Goal: Task Accomplishment & Management: Use online tool/utility

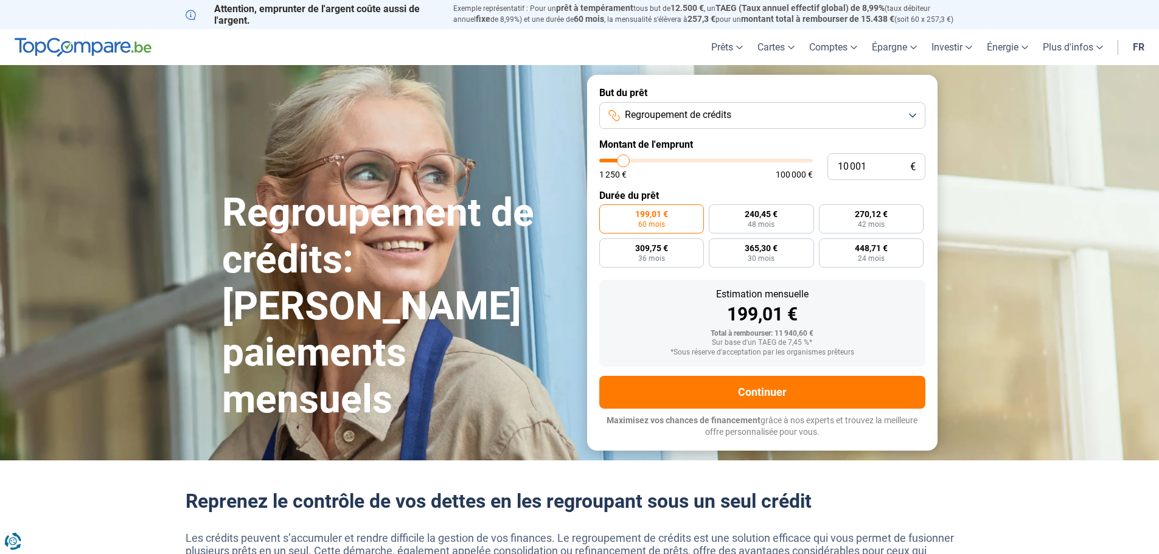
type input "11 000"
type input "11000"
type input "13 500"
type input "13500"
type input "26 500"
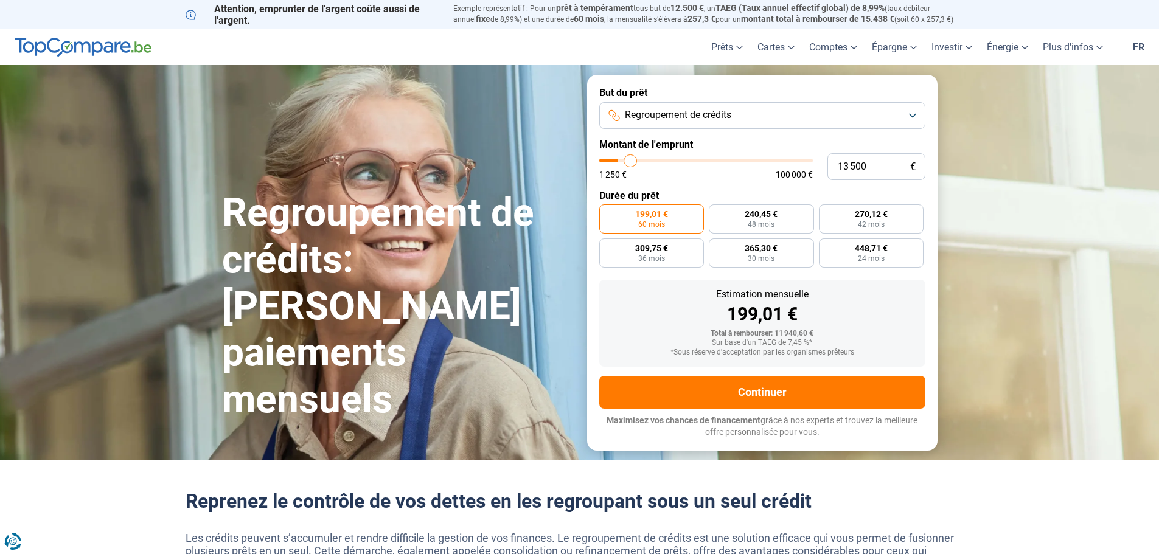
type input "26500"
type input "40 250"
type input "40250"
type input "55 500"
type input "55500"
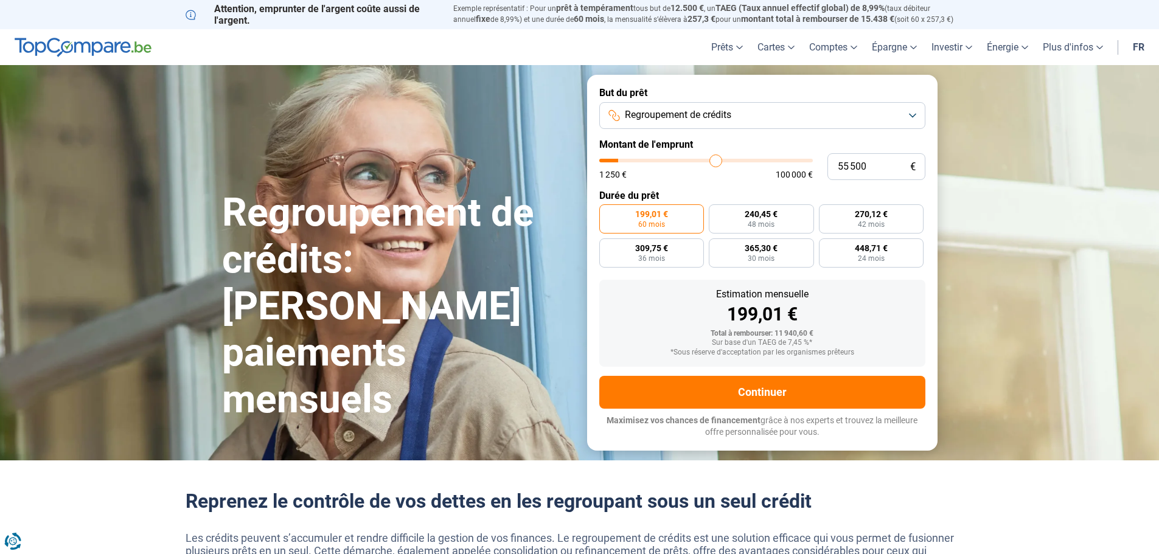
type input "69 250"
type input "69250"
type input "79 500"
type input "79500"
type input "88 000"
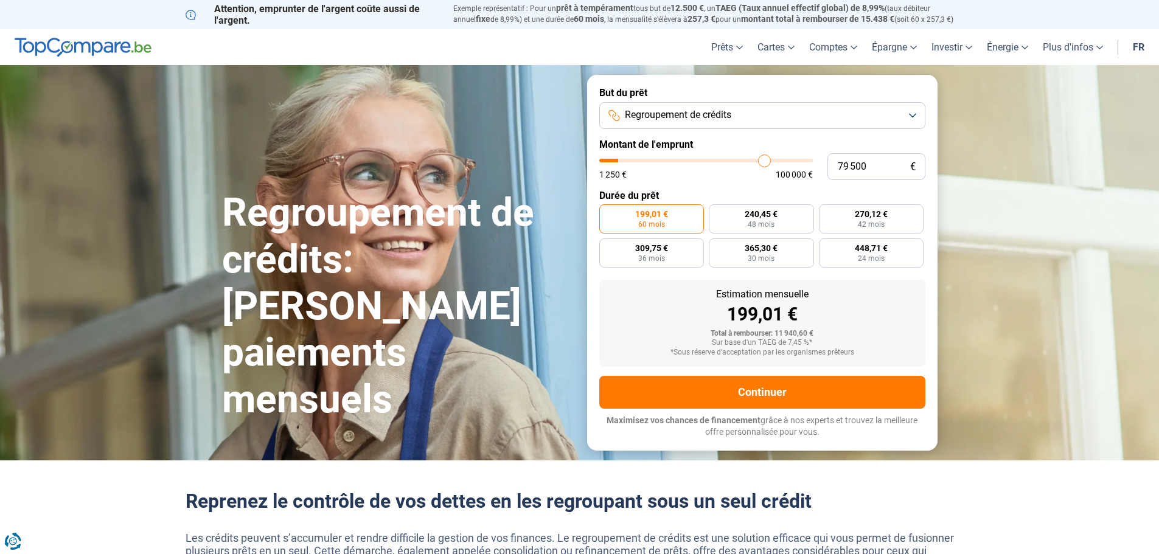
type input "88000"
type input "95 000"
type input "95000"
type input "96 500"
type input "96500"
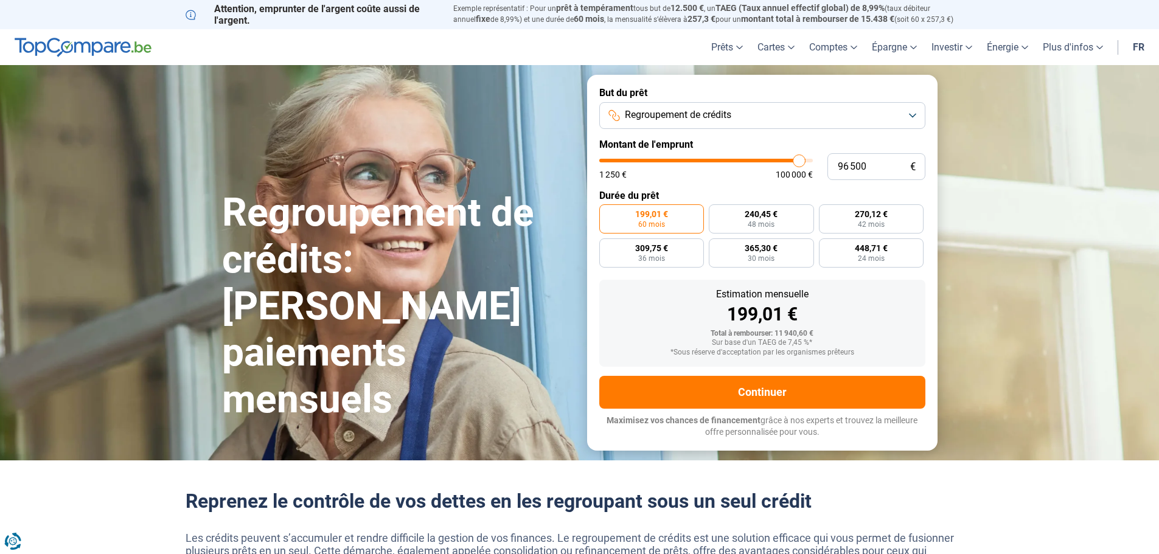
type input "97 250"
type input "97250"
type input "99 500"
type input "99500"
type input "100 000"
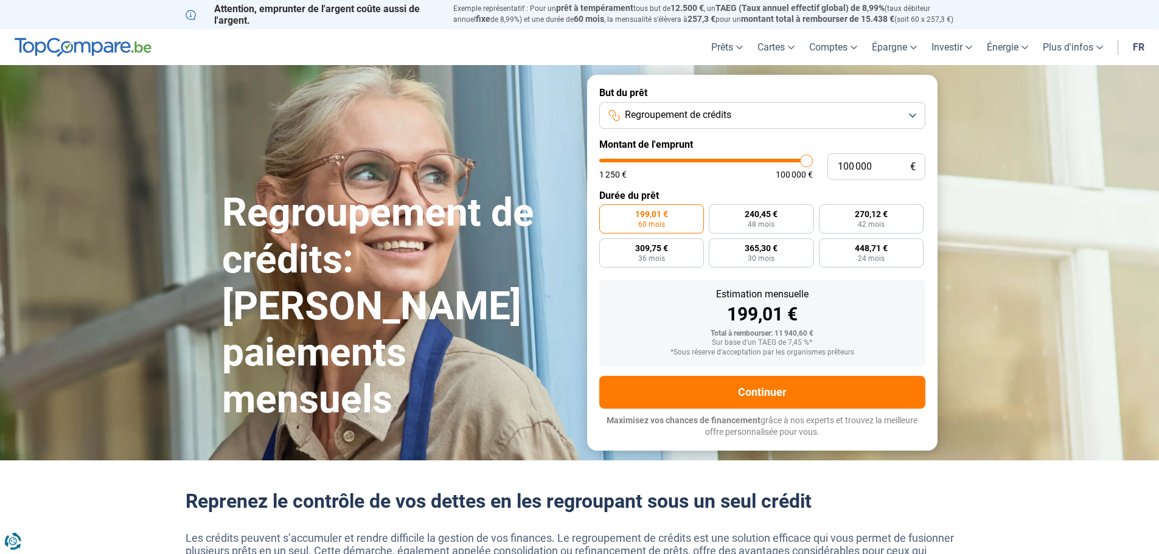
drag, startPoint x: 624, startPoint y: 160, endPoint x: 825, endPoint y: 167, distance: 200.4
type input "100000"
click at [813, 162] on input "range" at bounding box center [706, 161] width 214 height 4
radio input "false"
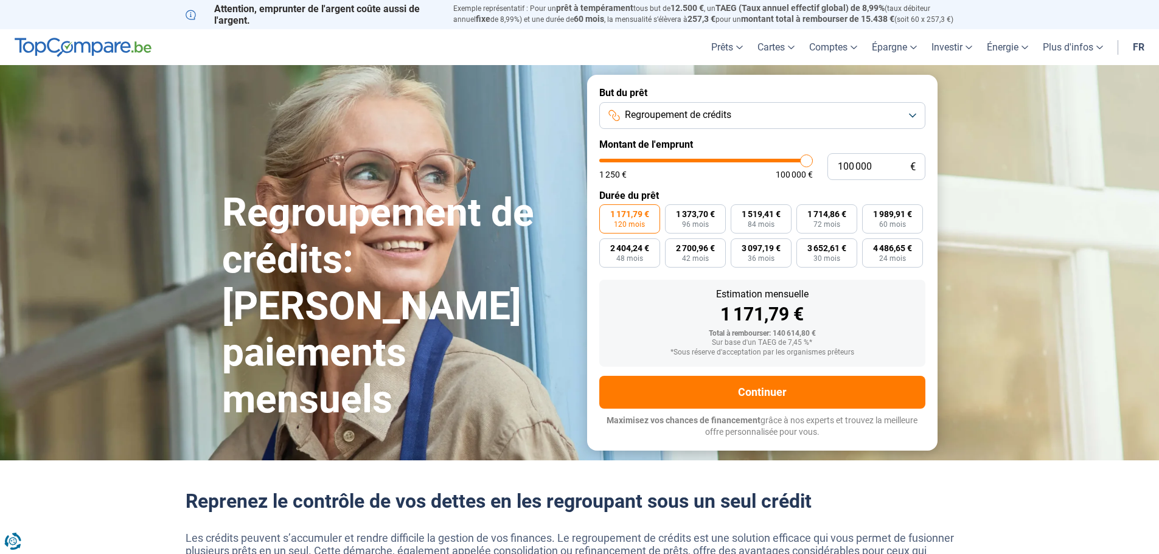
click at [755, 118] on button "Regroupement de crédits" at bounding box center [762, 115] width 326 height 27
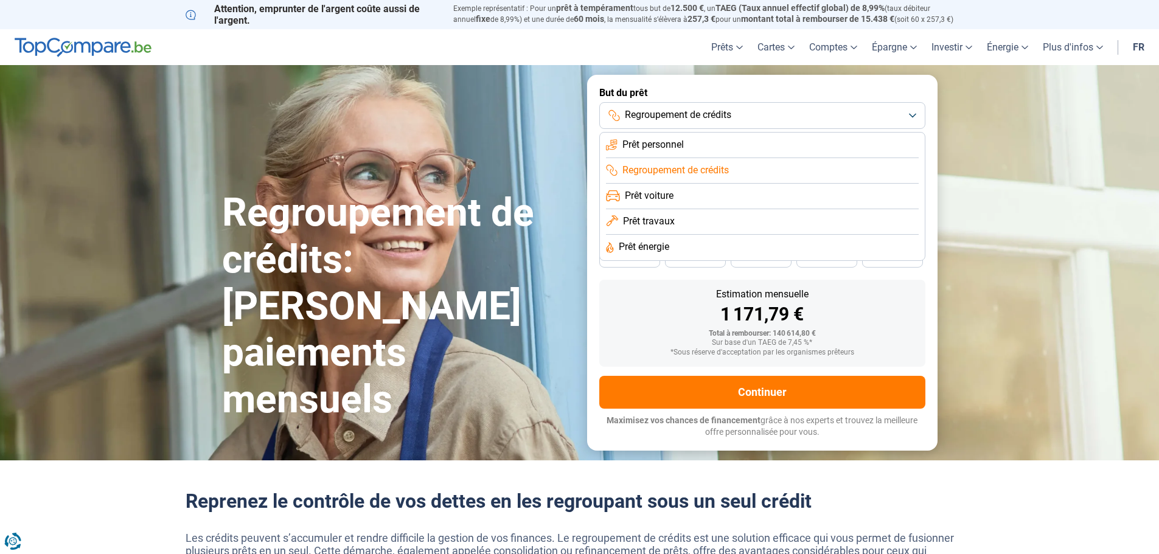
click at [755, 118] on button "Regroupement de crédits" at bounding box center [762, 115] width 326 height 27
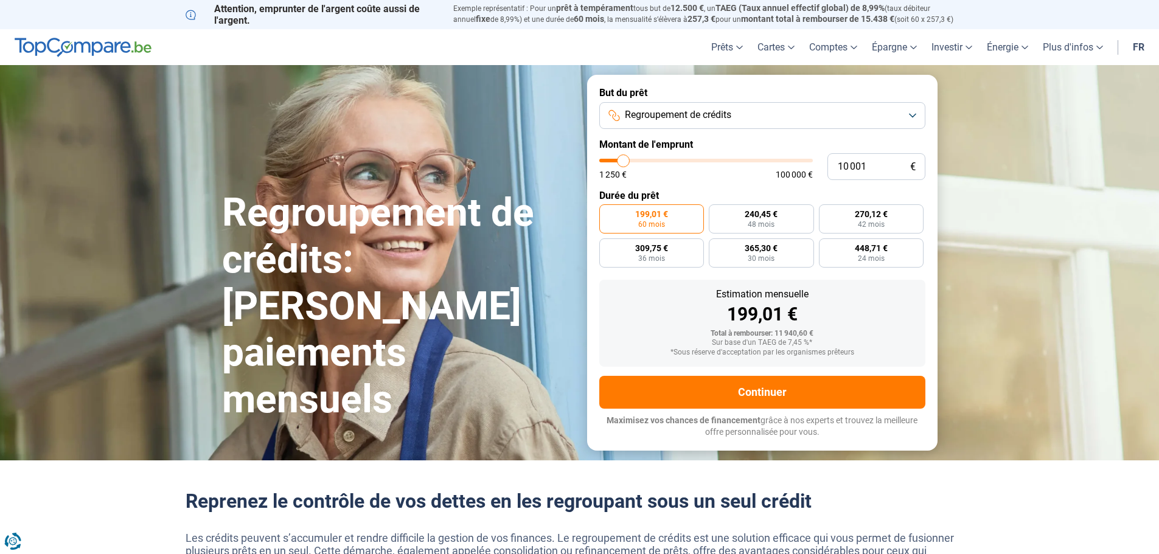
type input "11 500"
type input "11500"
type input "23 500"
type input "23500"
type input "41 000"
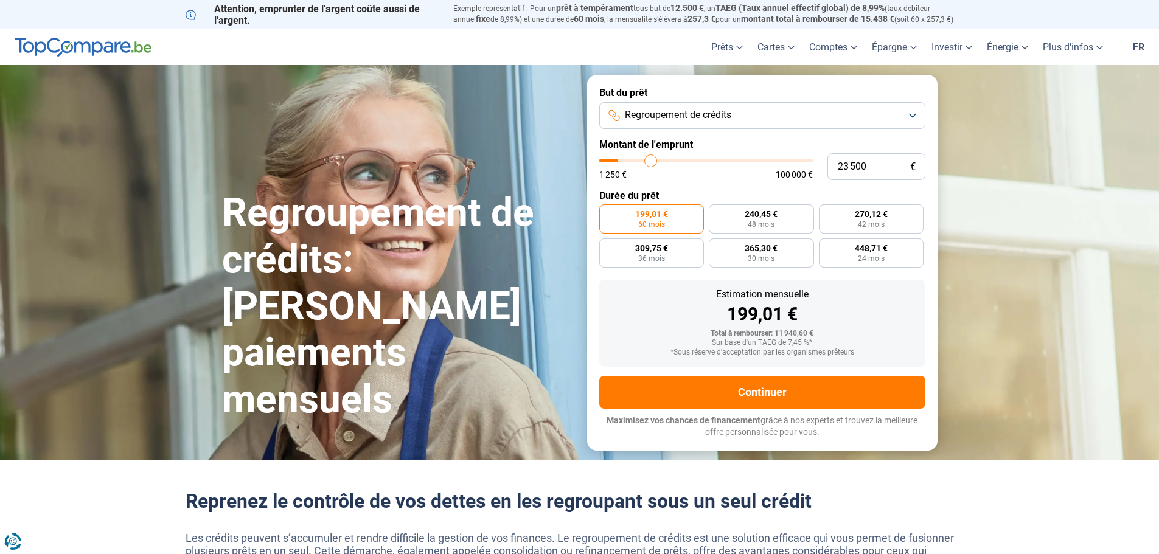
type input "41000"
type input "64 500"
type input "64500"
type input "97 500"
type input "97500"
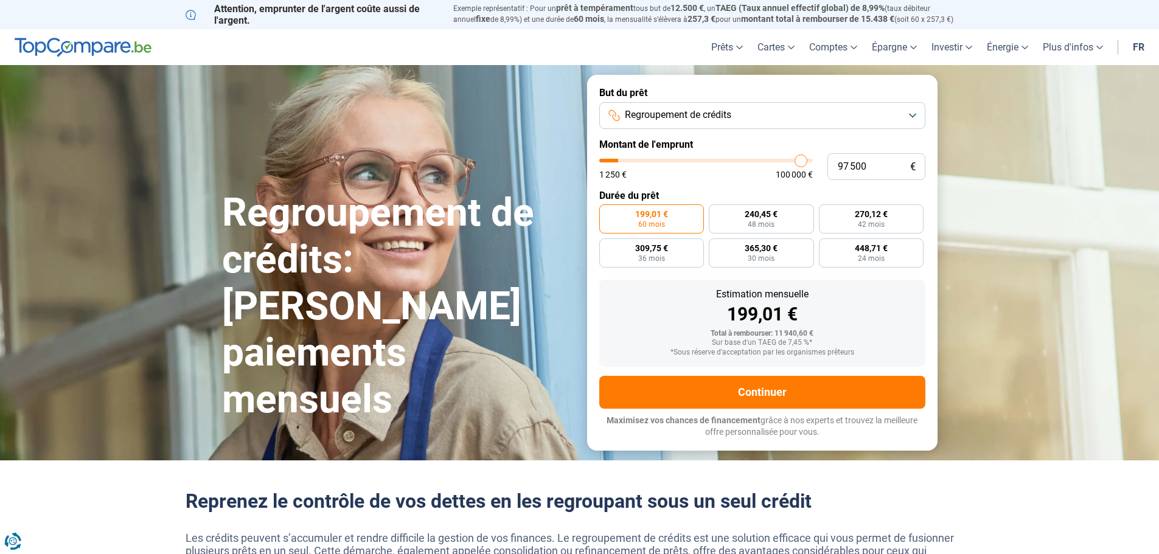
type input "100 000"
drag, startPoint x: 620, startPoint y: 159, endPoint x: 887, endPoint y: 178, distance: 267.8
type input "100000"
click at [813, 162] on input "range" at bounding box center [706, 161] width 214 height 4
radio input "false"
